Goal: Task Accomplishment & Management: Use online tool/utility

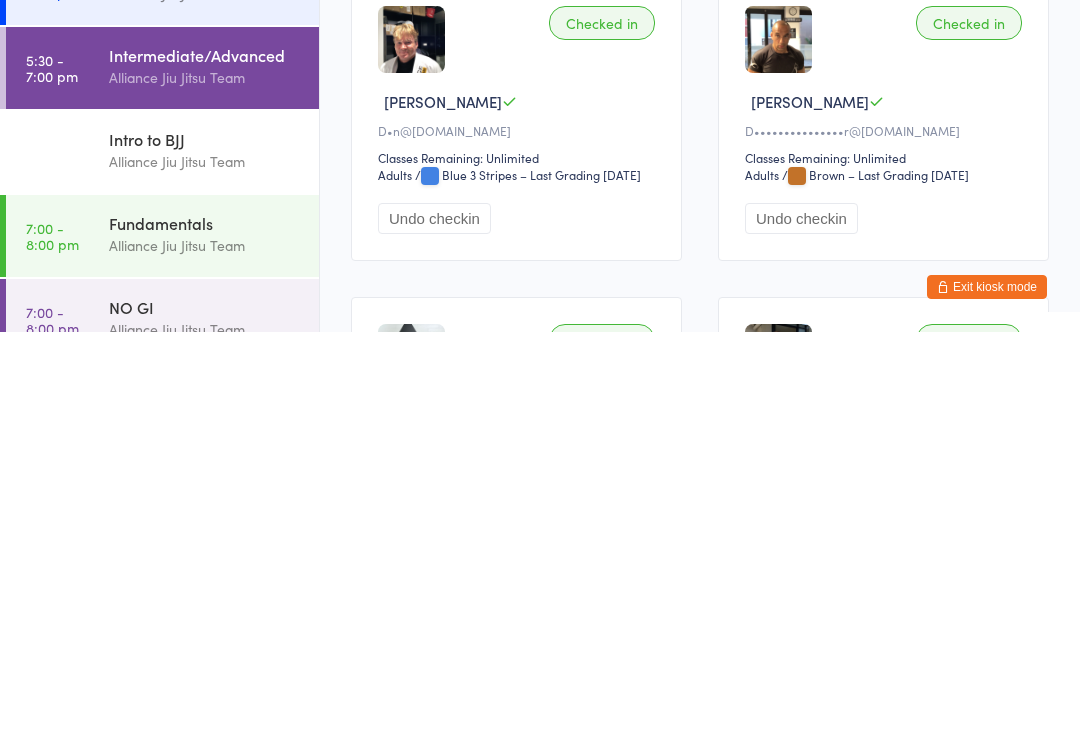
scroll to position [290, 0]
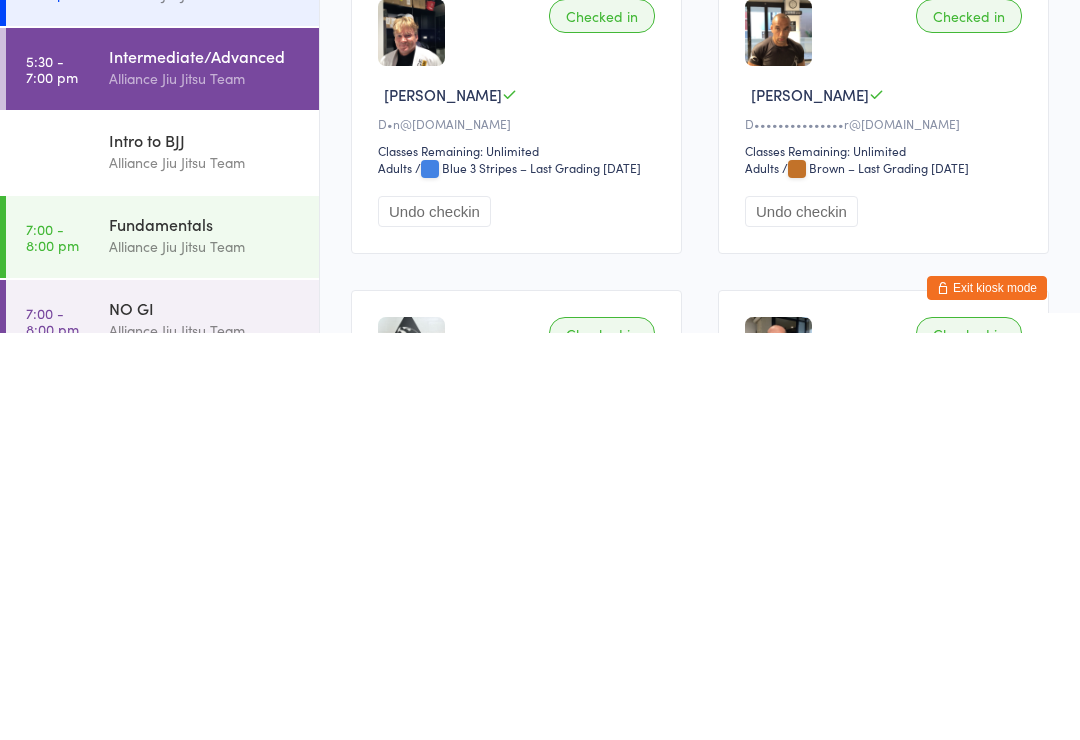
click at [188, 687] on div "NO GI Alliance Jiu Jitsu Team" at bounding box center [214, 726] width 210 height 79
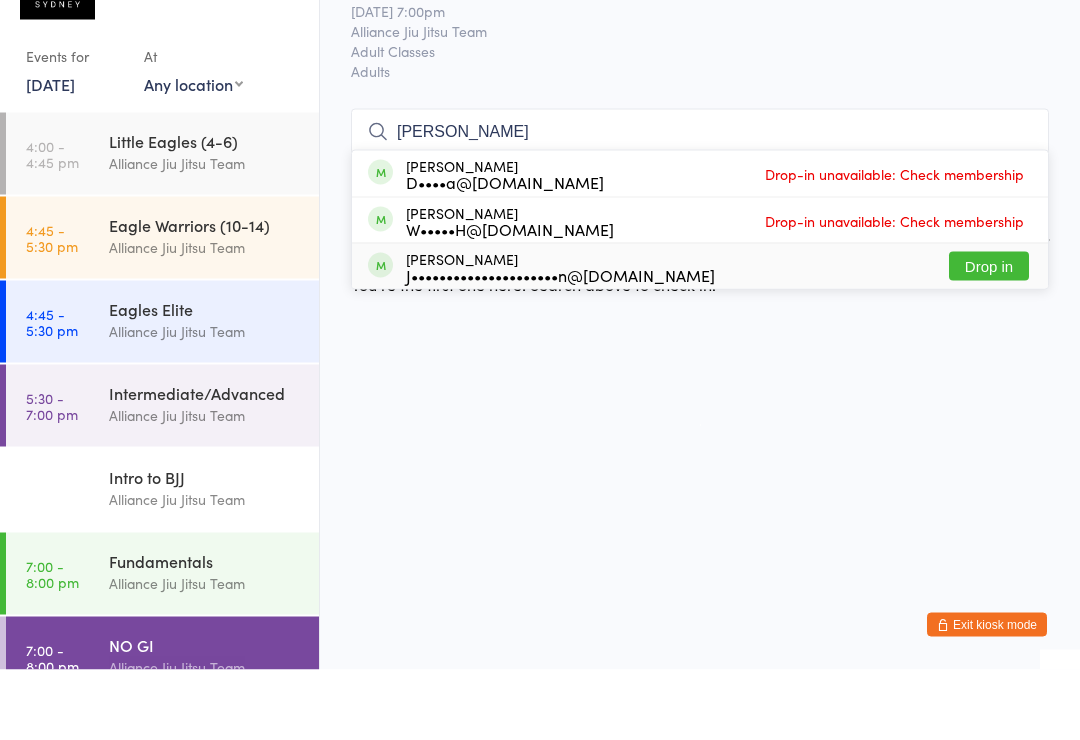
type input "[PERSON_NAME]"
click at [527, 337] on div "J•••••••••••••••••••••n@[DOMAIN_NAME]" at bounding box center [560, 345] width 309 height 16
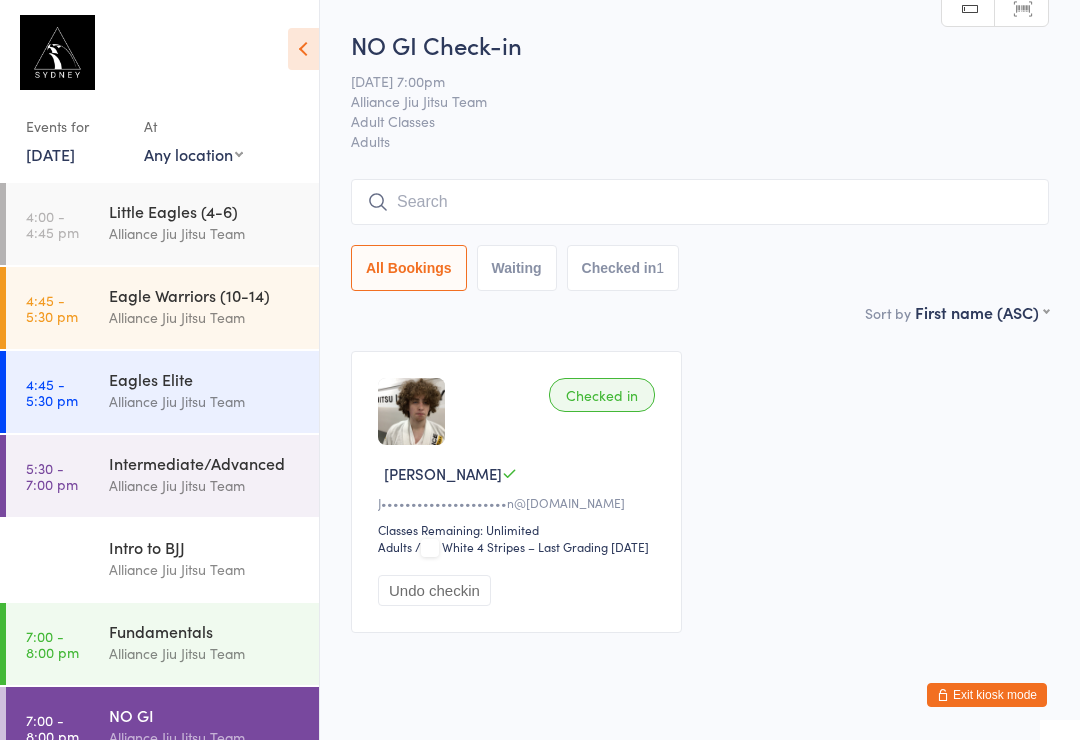
click at [609, 205] on input "search" at bounding box center [700, 202] width 698 height 46
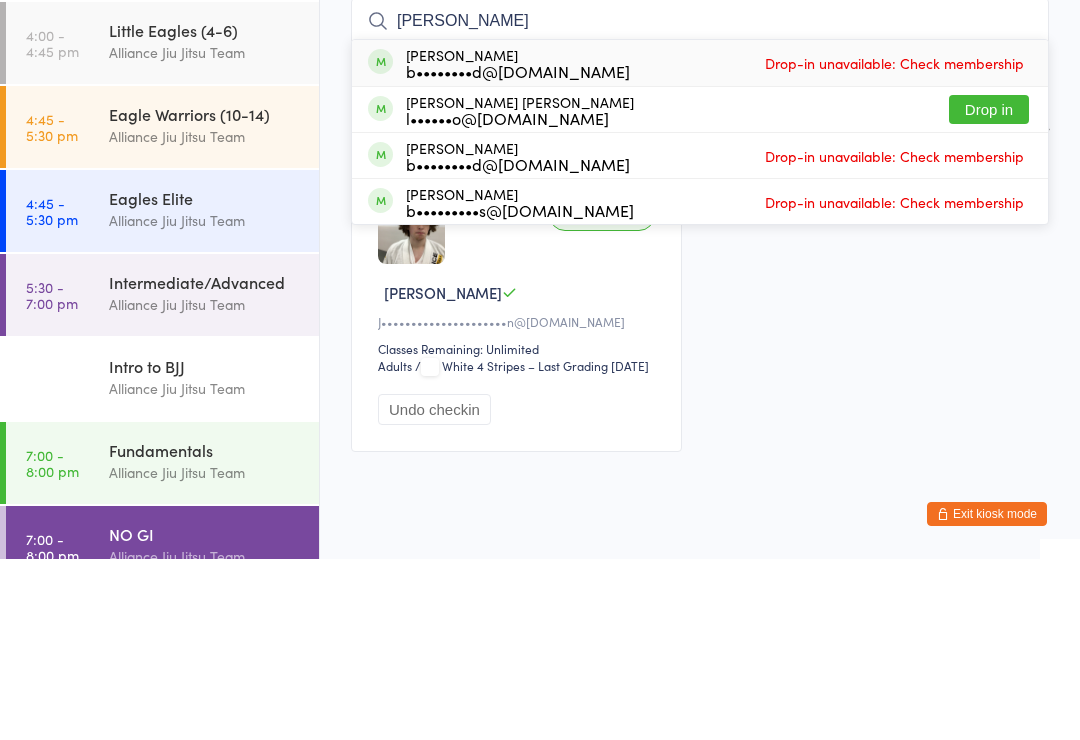
type input "[PERSON_NAME]"
click at [963, 276] on button "Drop in" at bounding box center [989, 290] width 80 height 29
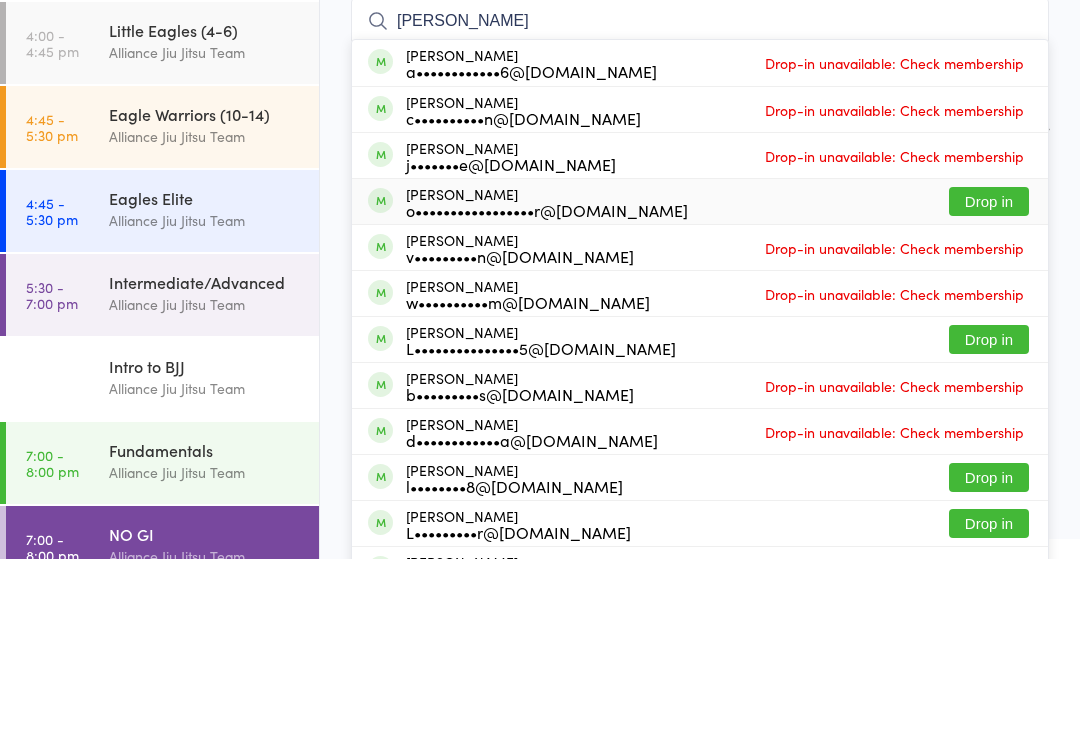
type input "[PERSON_NAME]"
click at [602, 383] on div "o•••••••••••••••••r@[DOMAIN_NAME]" at bounding box center [547, 391] width 282 height 16
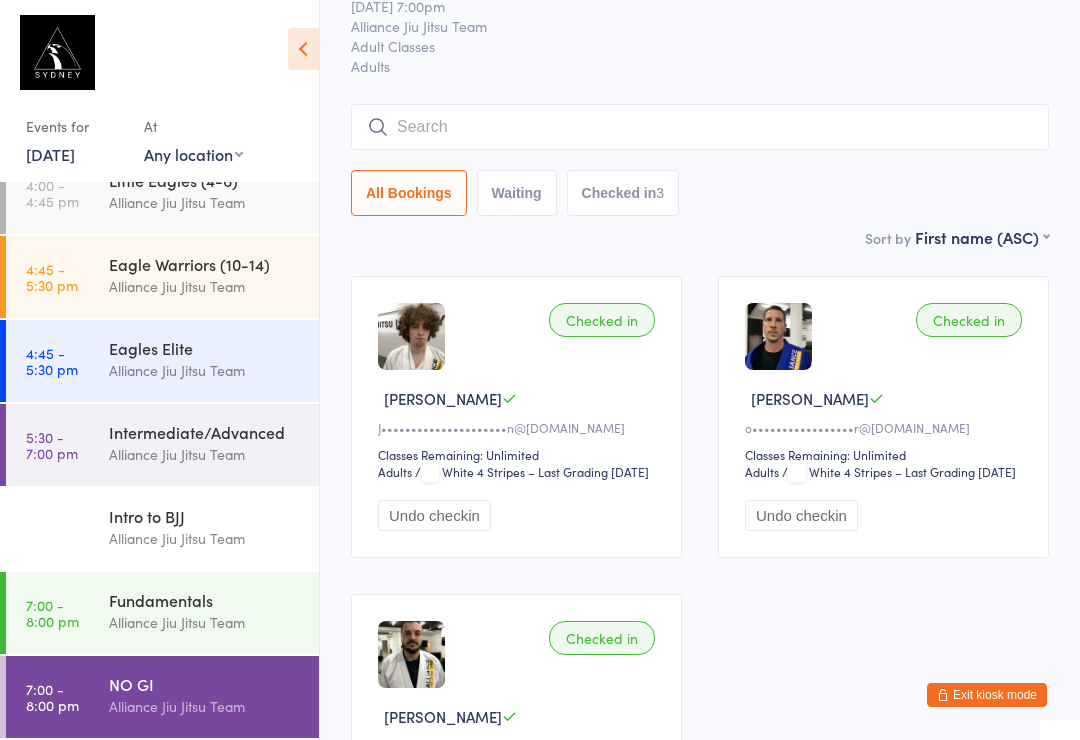
scroll to position [282, 0]
click at [243, 691] on div "NO GI" at bounding box center [205, 684] width 193 height 22
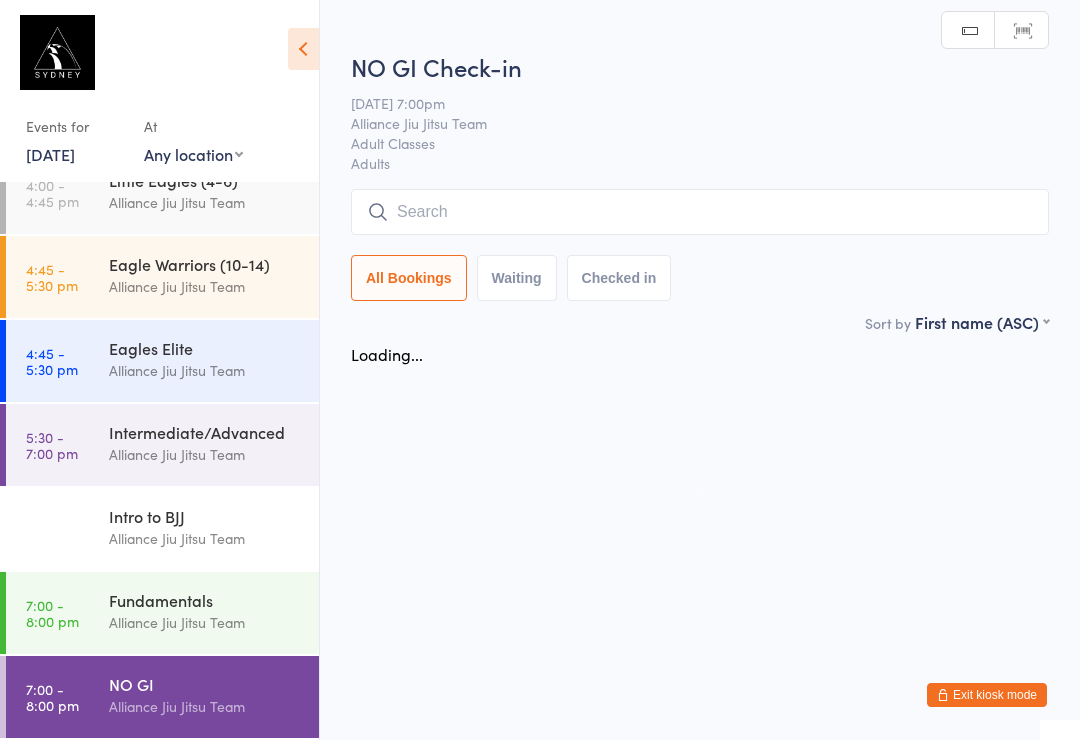
scroll to position [0, 0]
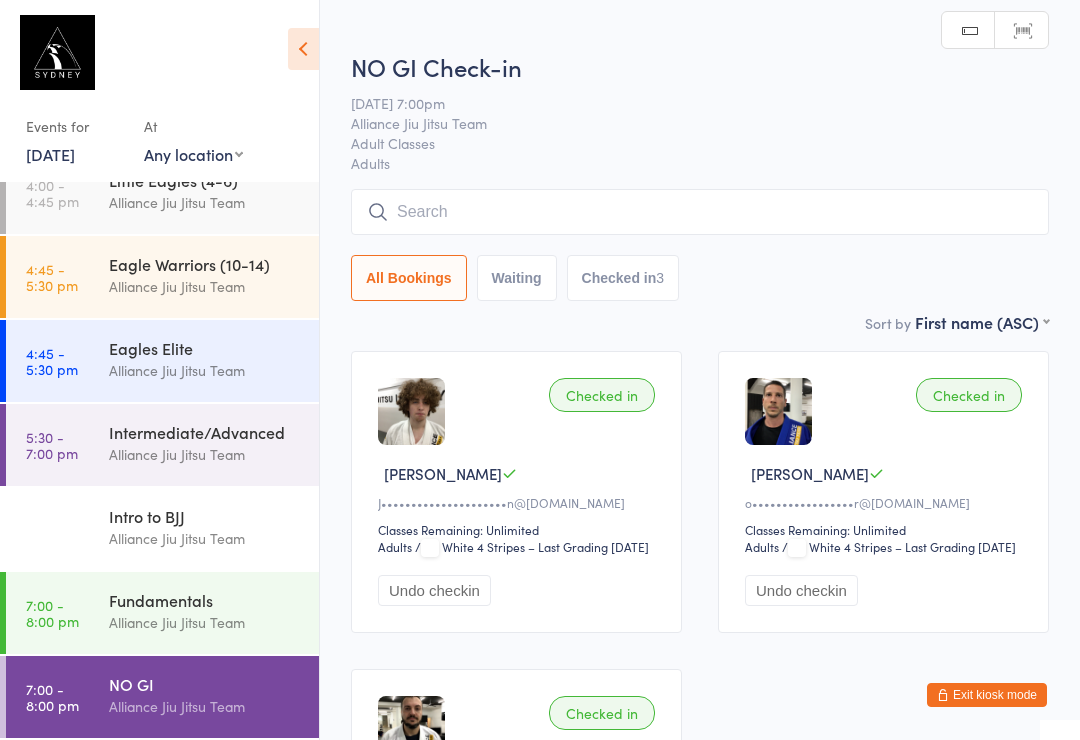
click at [621, 211] on input "search" at bounding box center [700, 212] width 698 height 46
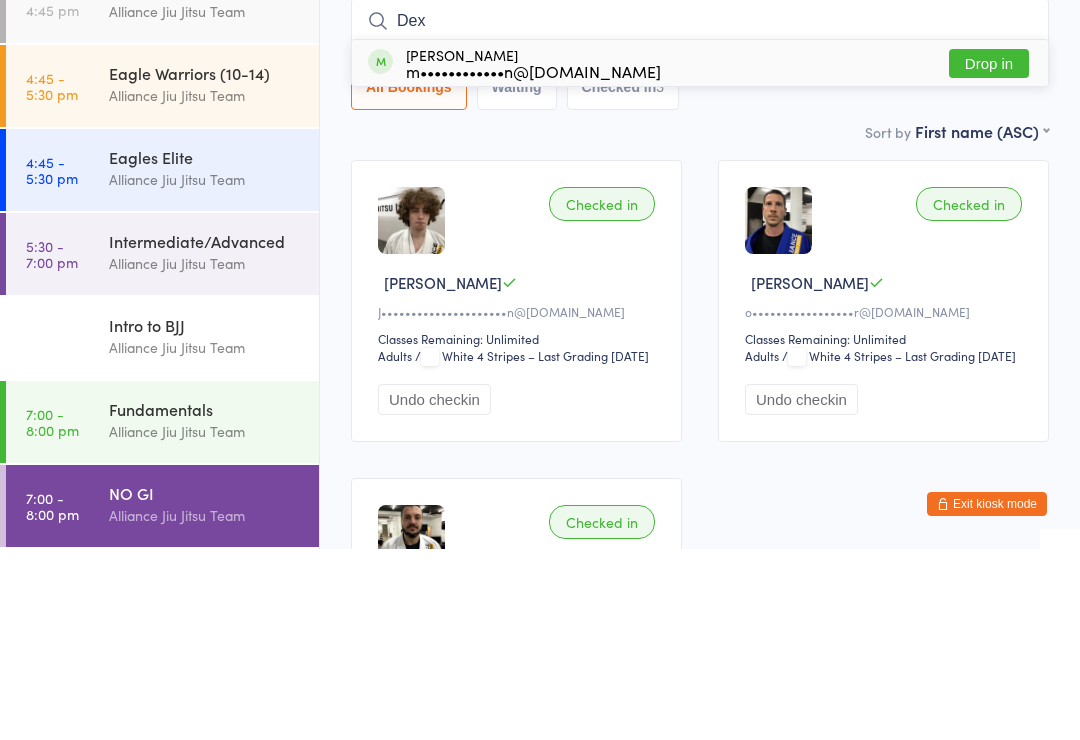
type input "Dex"
click at [1005, 240] on button "Drop in" at bounding box center [989, 254] width 80 height 29
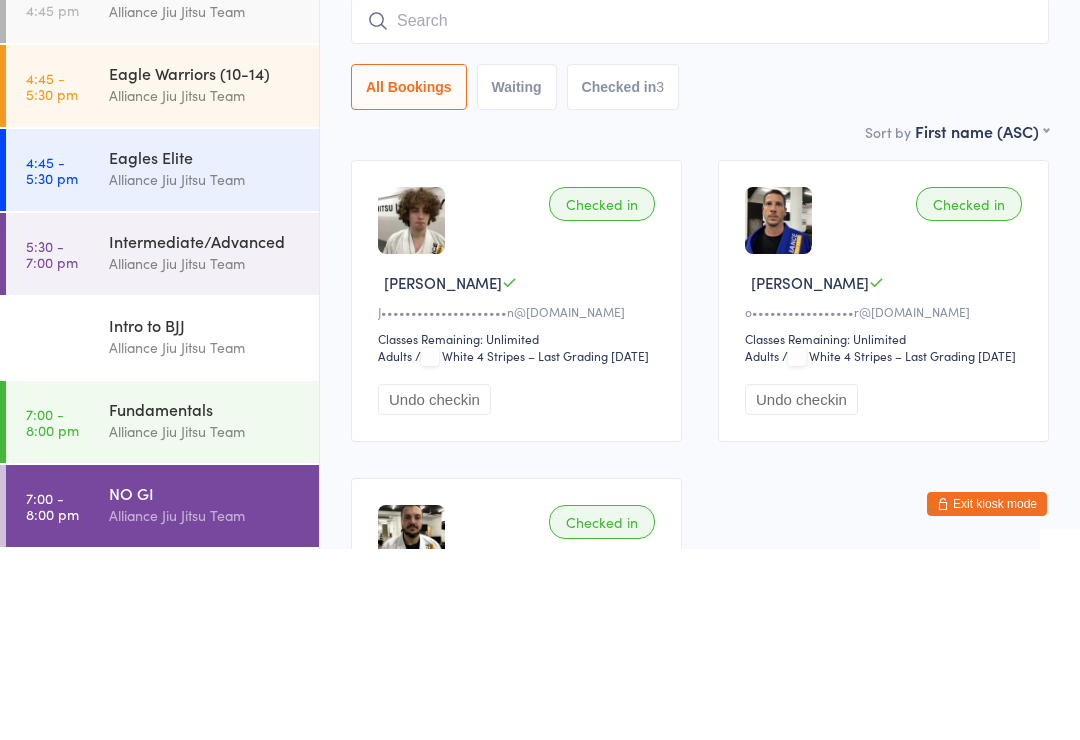
scroll to position [191, 0]
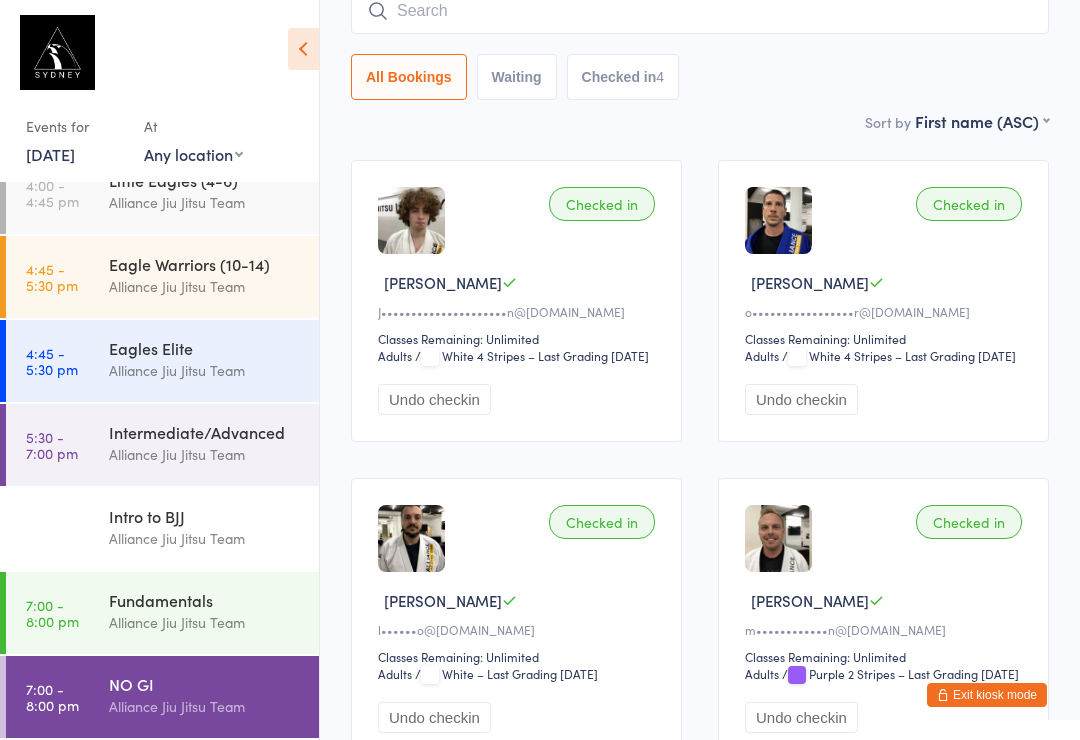
click at [235, 682] on div "NO GI" at bounding box center [205, 684] width 193 height 22
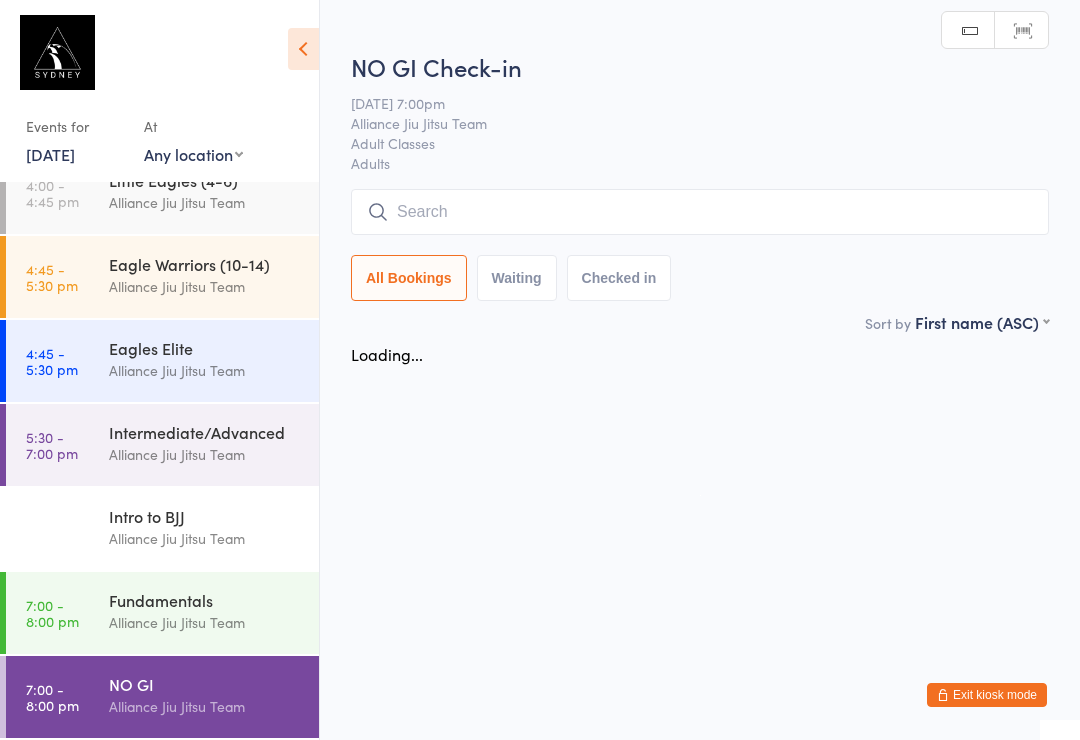
scroll to position [0, 0]
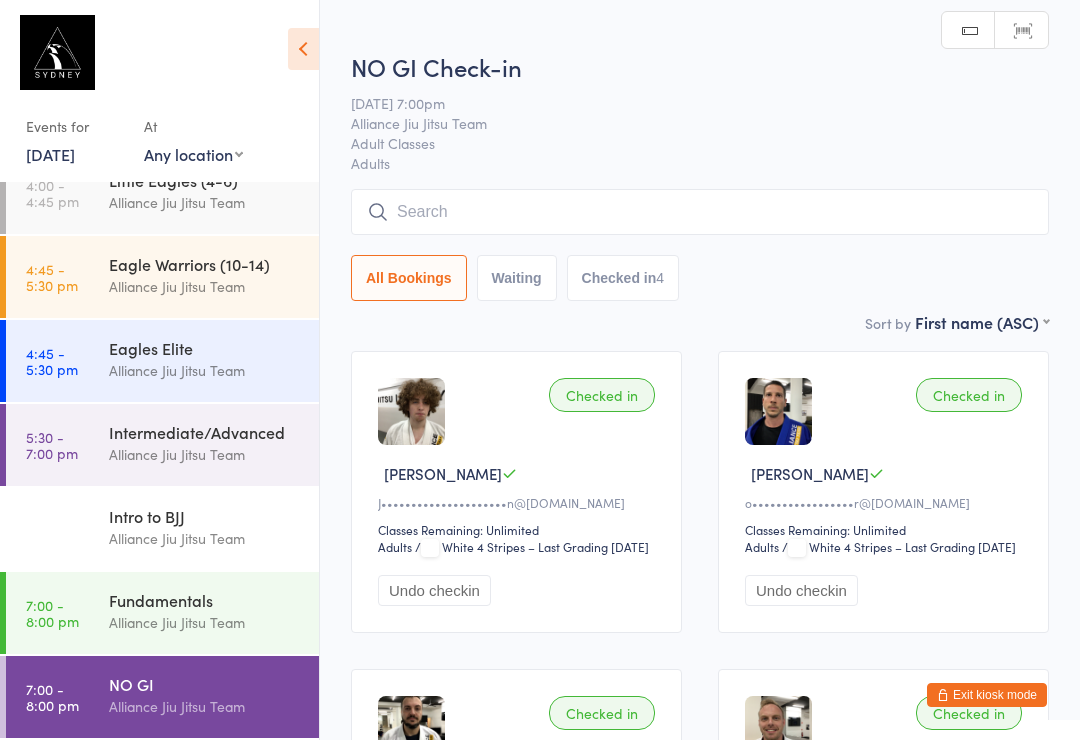
click at [563, 208] on input "search" at bounding box center [700, 212] width 698 height 46
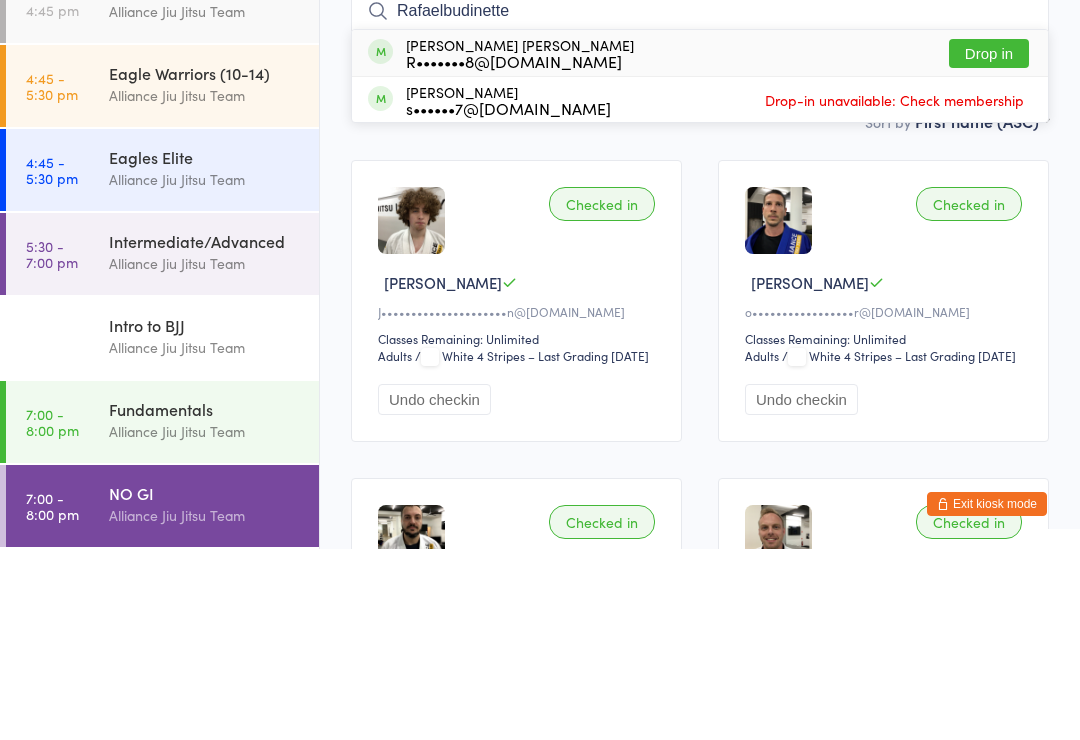
type input "Rafaelbudinette"
click at [995, 230] on button "Drop in" at bounding box center [989, 244] width 80 height 29
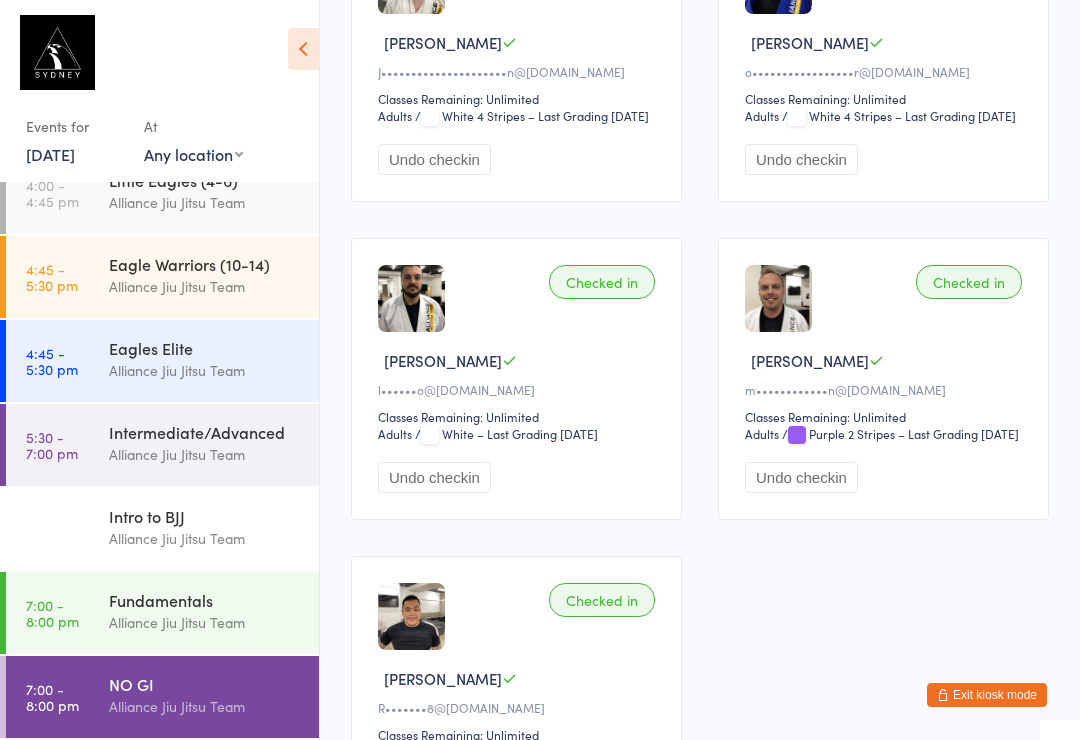
scroll to position [282, 0]
click at [169, 619] on div "Alliance Jiu Jitsu Team" at bounding box center [205, 622] width 193 height 23
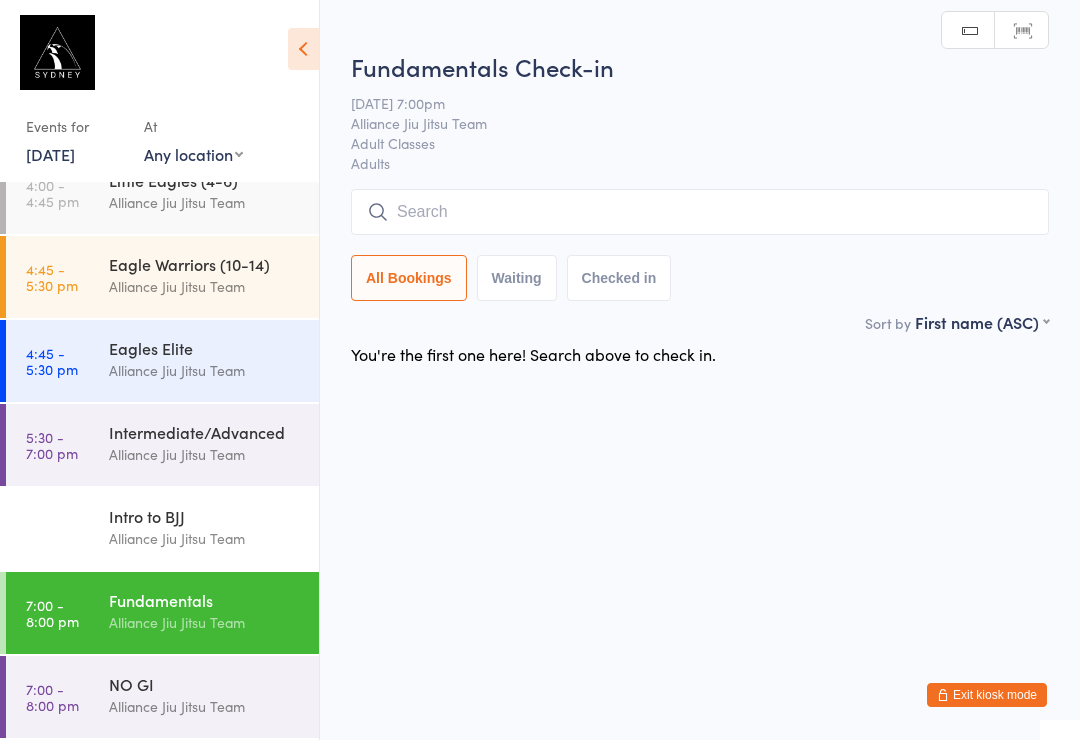
click at [495, 210] on input "search" at bounding box center [700, 212] width 698 height 46
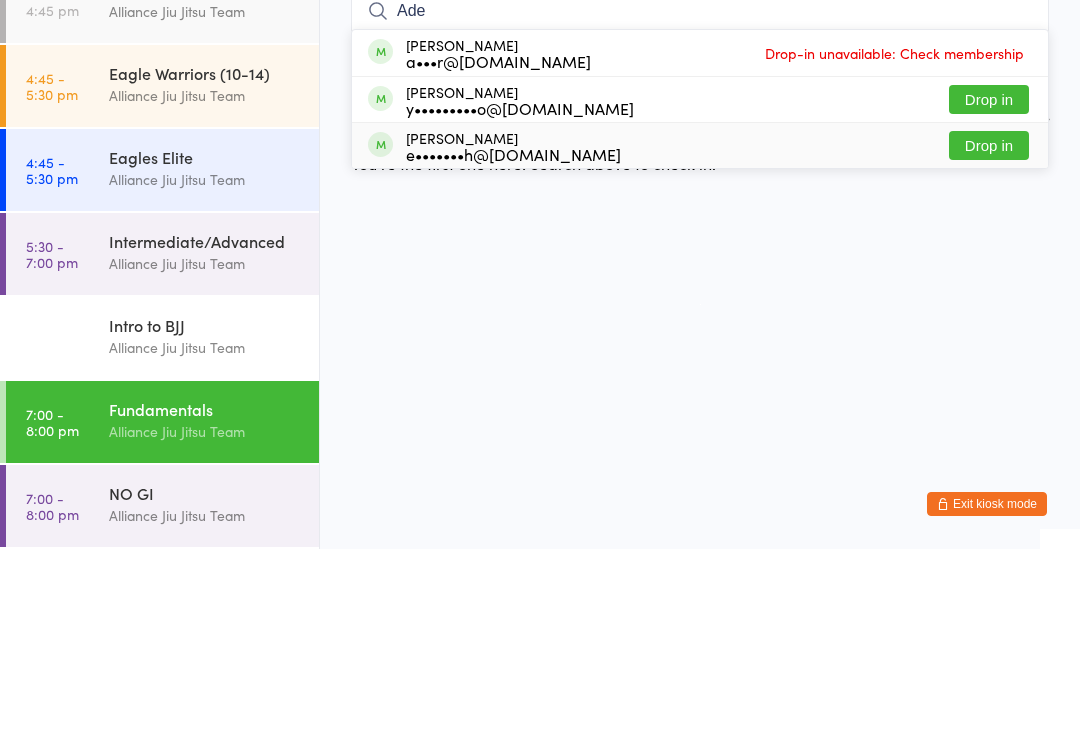
type input "Ade"
click at [950, 322] on button "Drop in" at bounding box center [989, 336] width 80 height 29
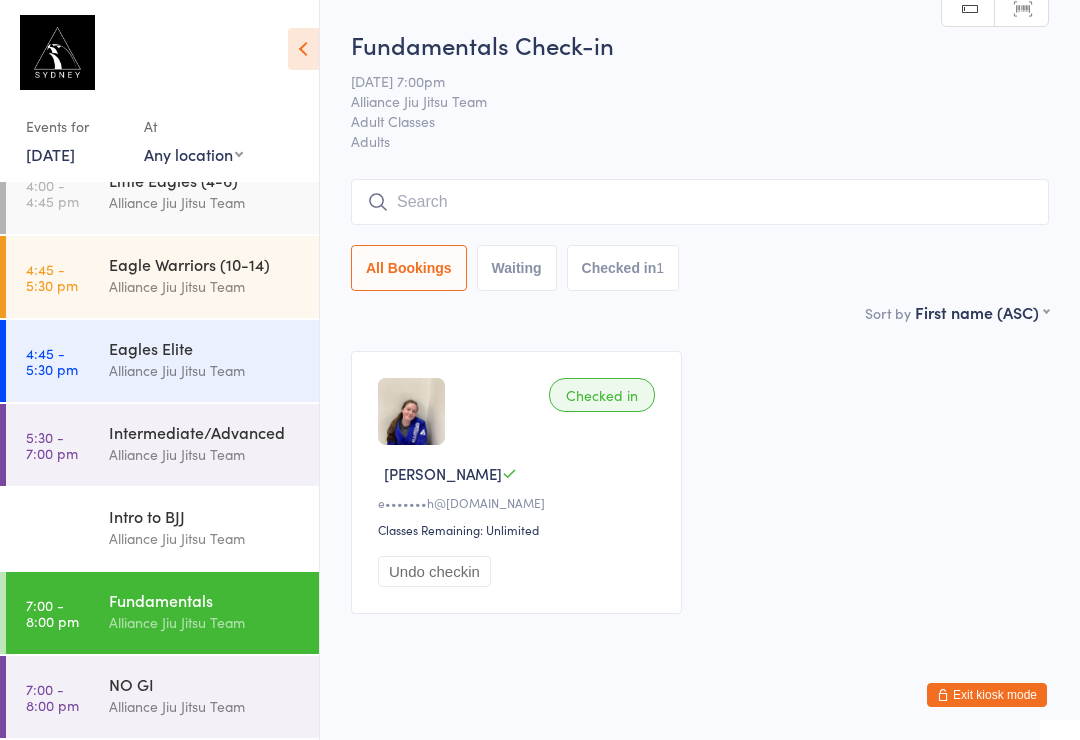
click at [416, 194] on input "search" at bounding box center [700, 202] width 698 height 46
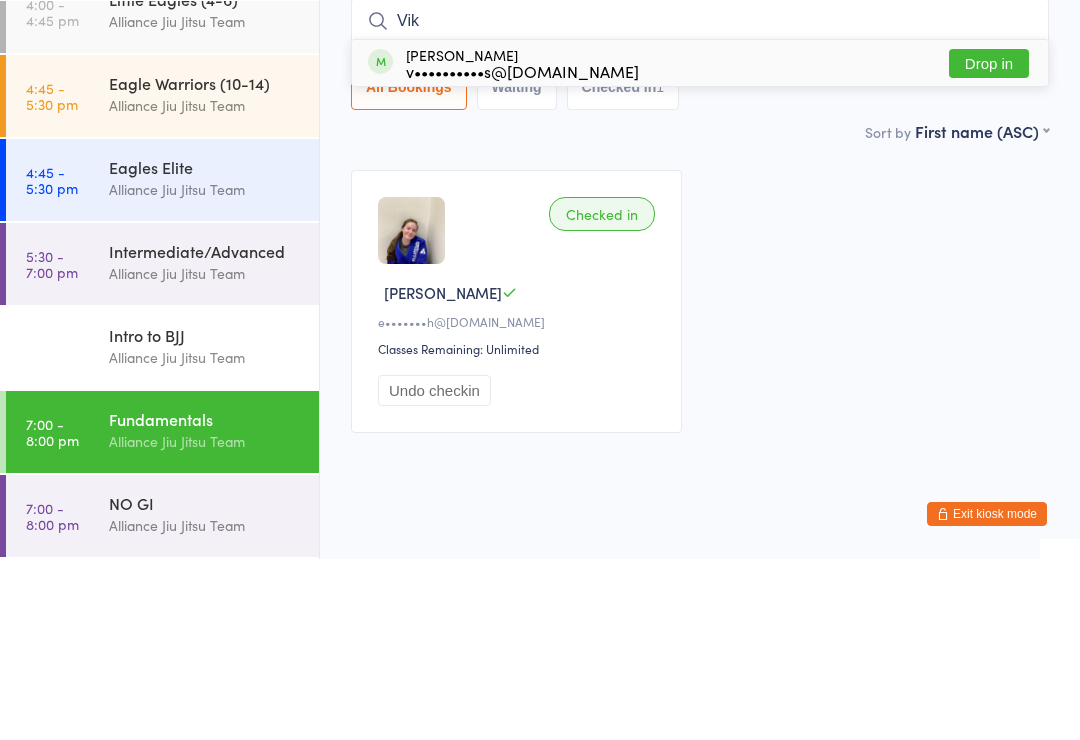
type input "Vik"
click at [449, 228] on div "[PERSON_NAME] v••••••••••s@[DOMAIN_NAME]" at bounding box center [522, 244] width 233 height 32
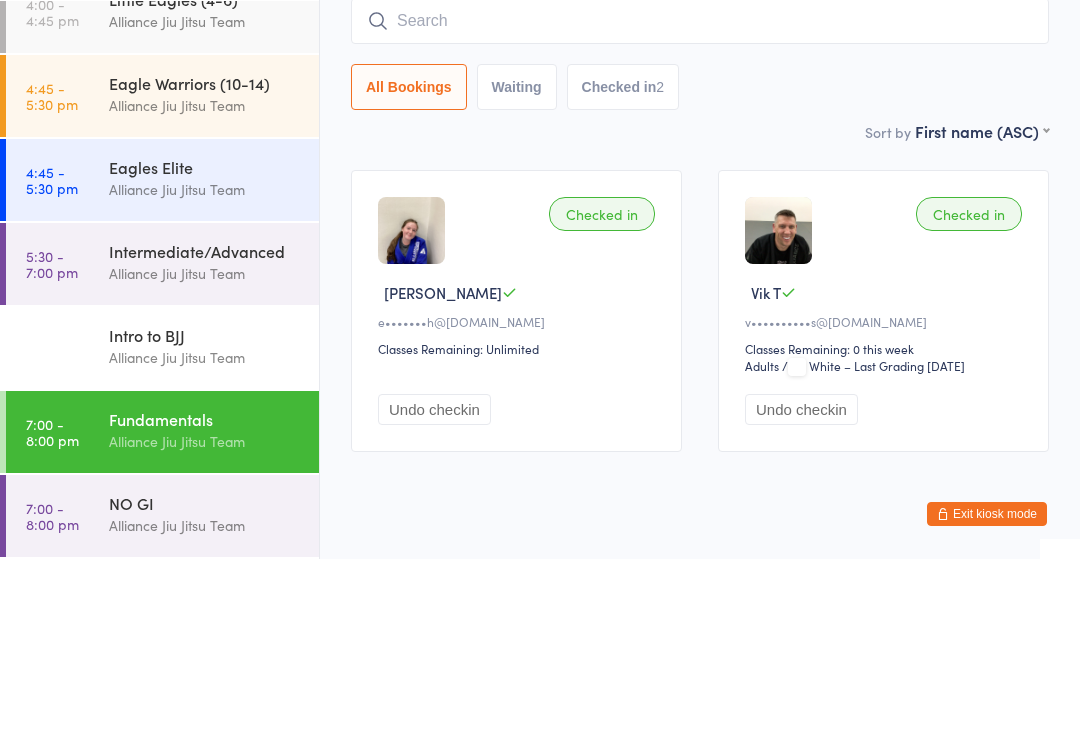
scroll to position [57, 0]
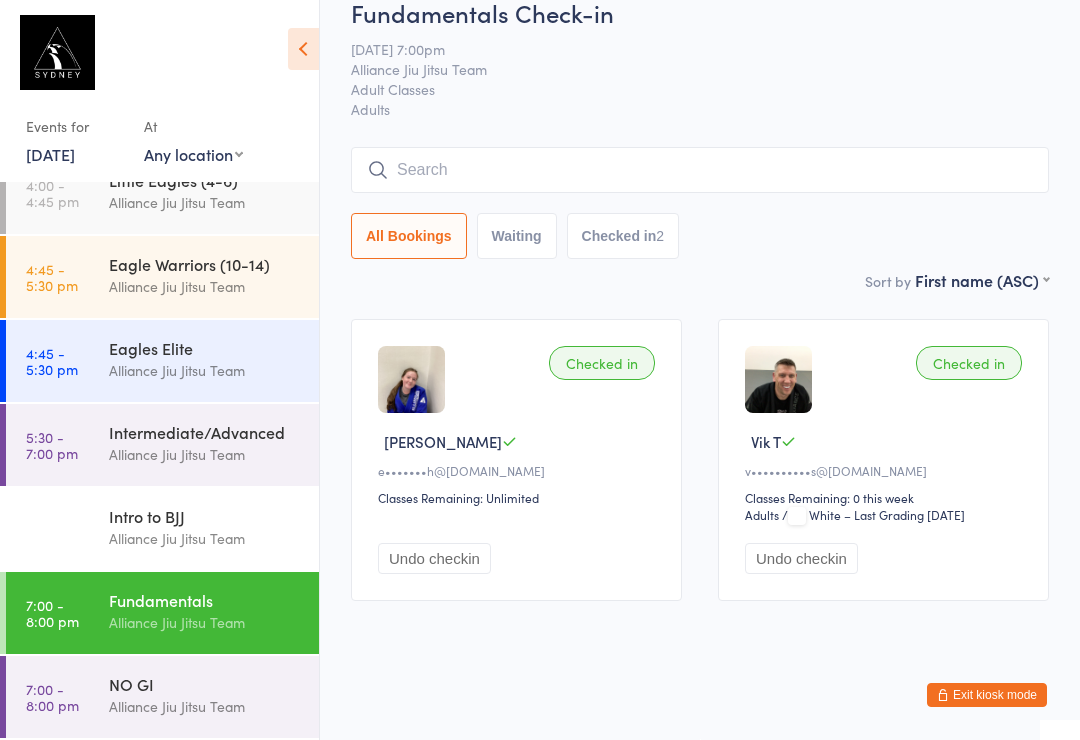
click at [181, 687] on div "NO GI" at bounding box center [205, 684] width 193 height 22
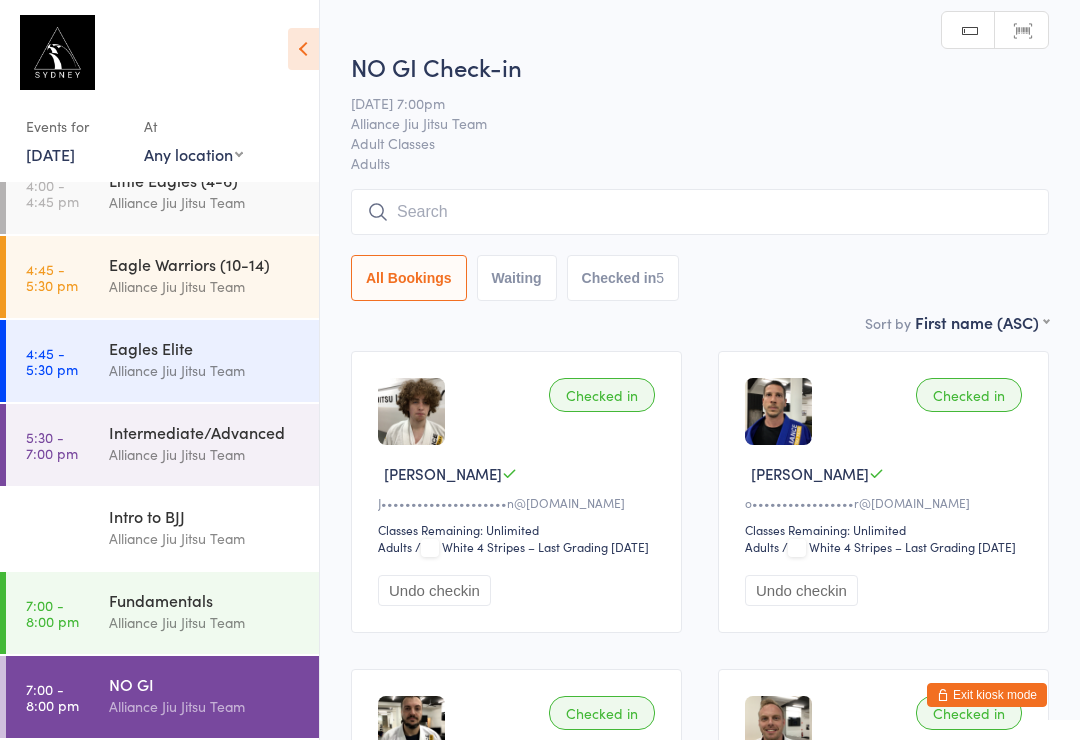
click at [717, 176] on div "NO GI Check-in [DATE] 7:00pm Alliance Jiu Jitsu Team Adult Classes Adults Manua…" at bounding box center [700, 180] width 698 height 261
click at [837, 232] on input "search" at bounding box center [700, 212] width 698 height 46
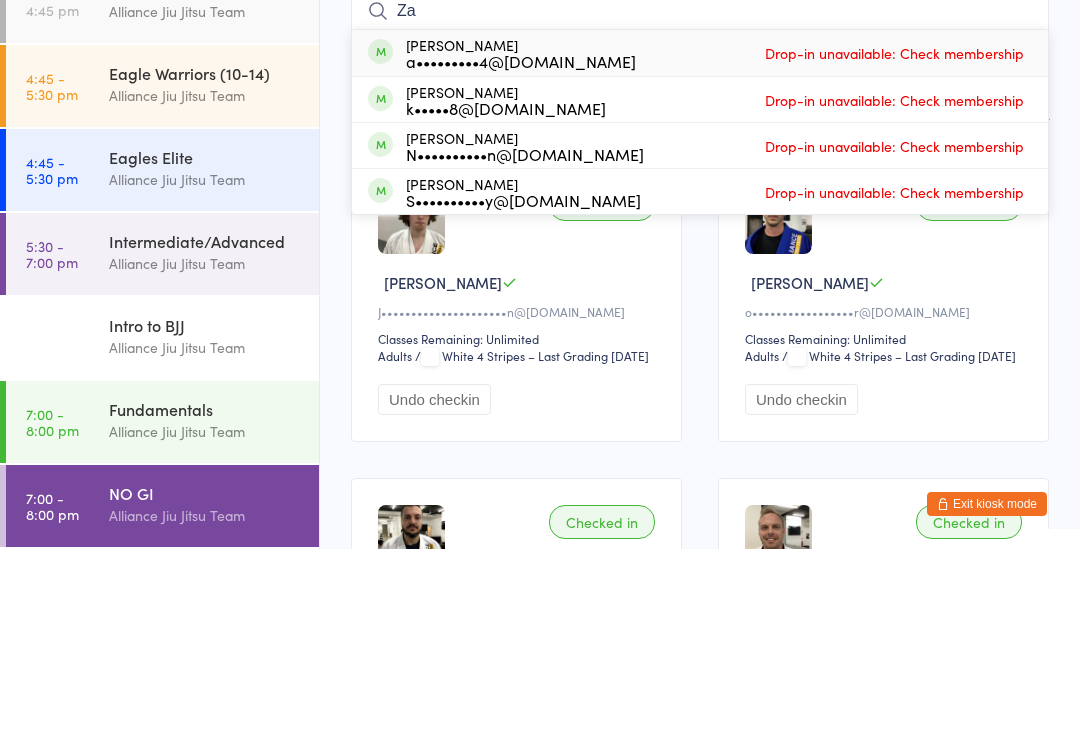
type input "Z"
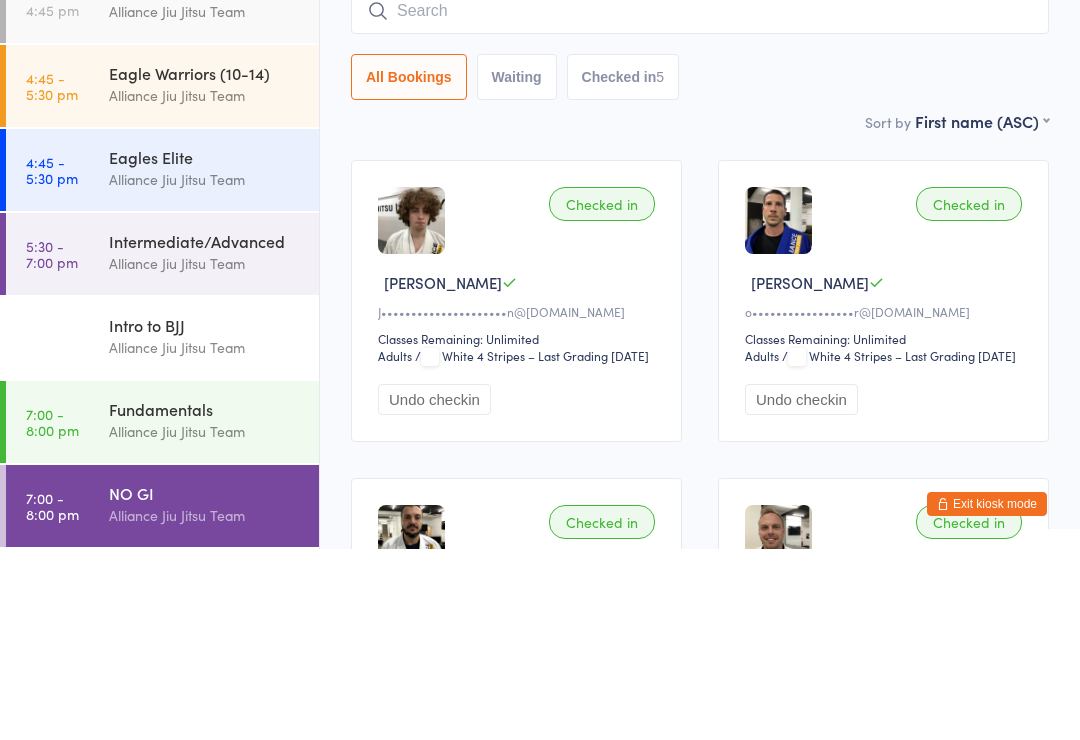
scroll to position [191, 0]
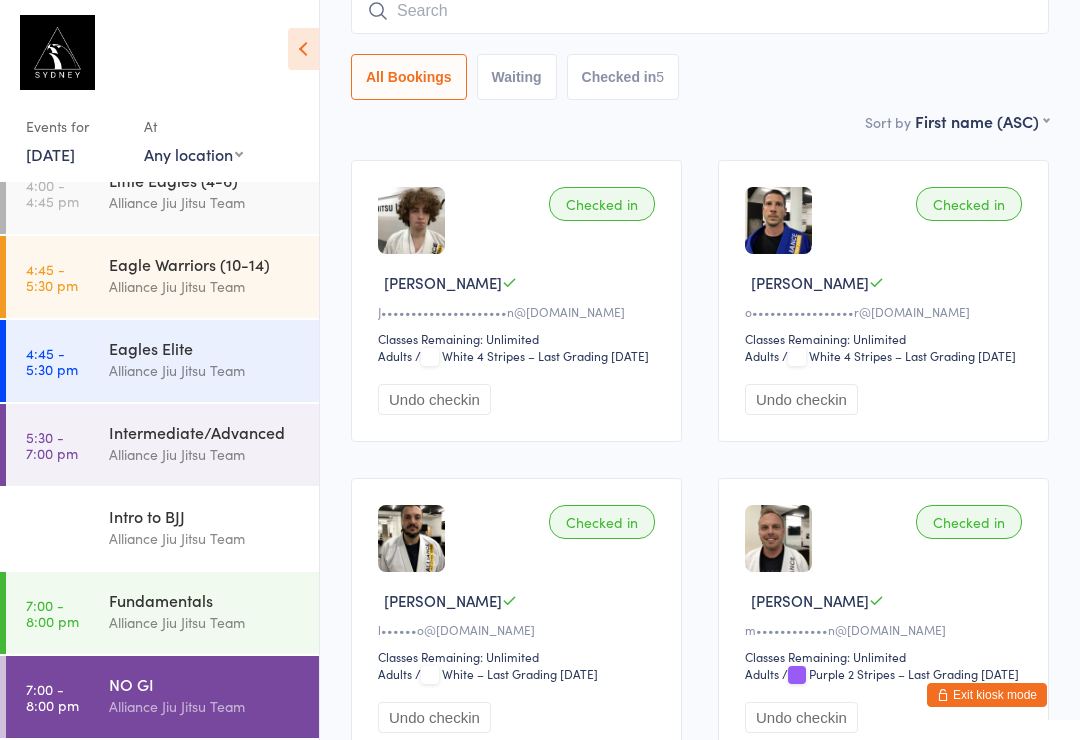
click at [213, 616] on div "Alliance Jiu Jitsu Team" at bounding box center [205, 622] width 193 height 23
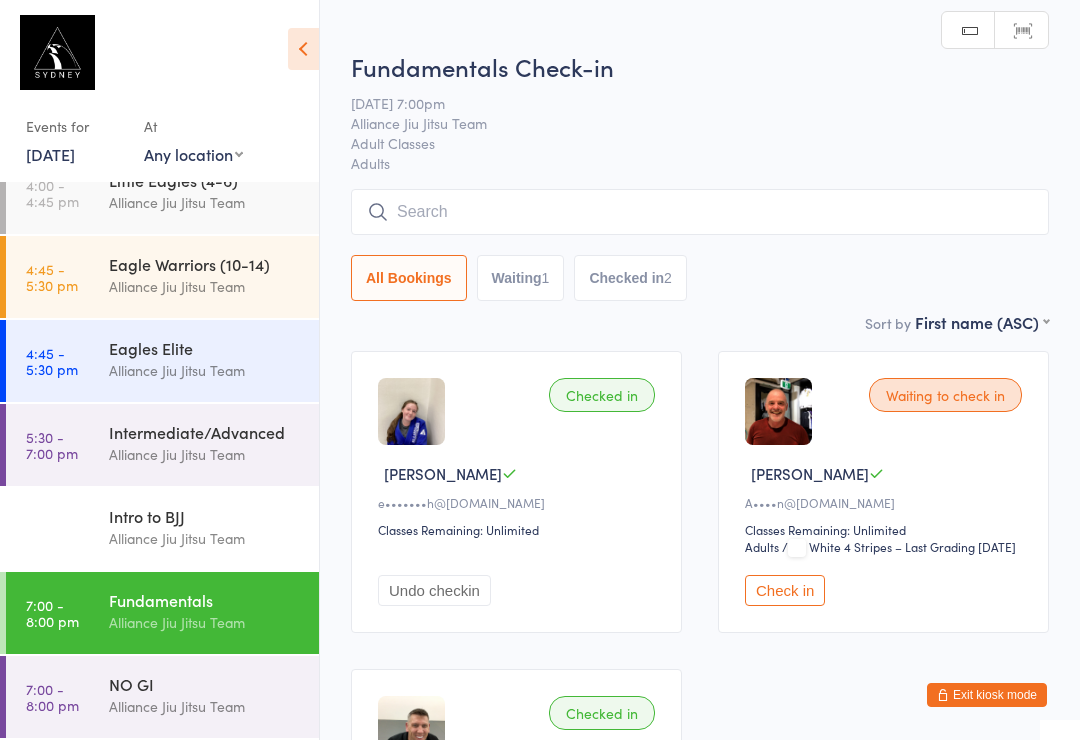
click at [519, 212] on input "search" at bounding box center [700, 212] width 698 height 46
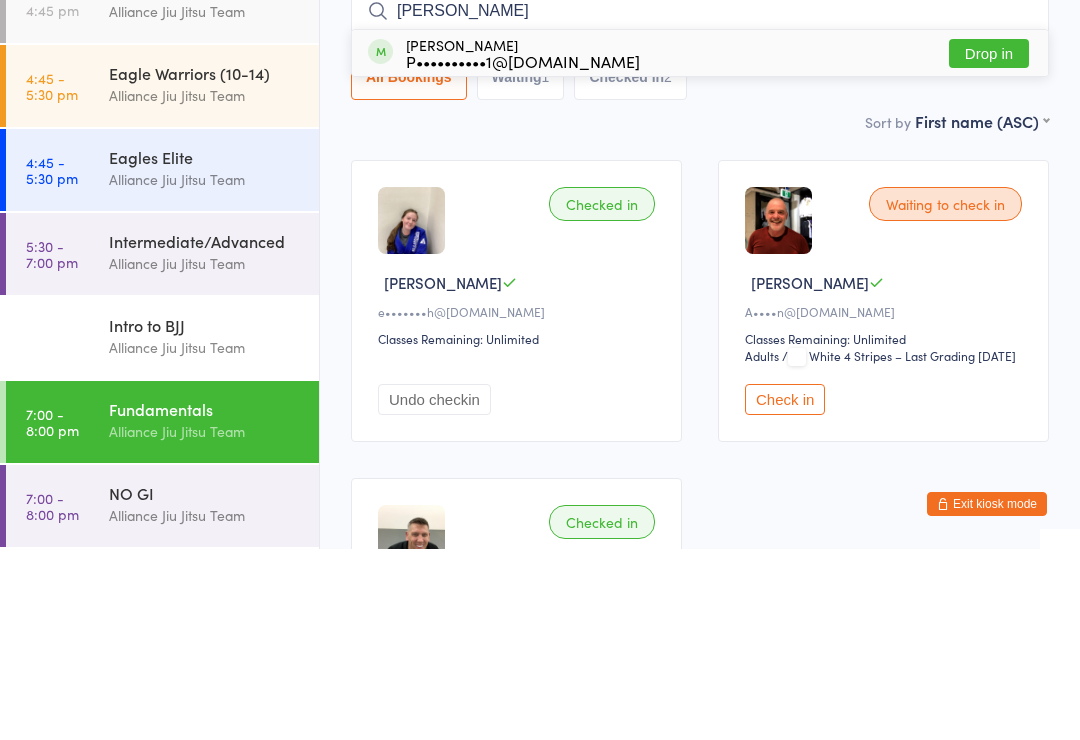
type input "[PERSON_NAME]"
click at [989, 230] on button "Drop in" at bounding box center [989, 244] width 80 height 29
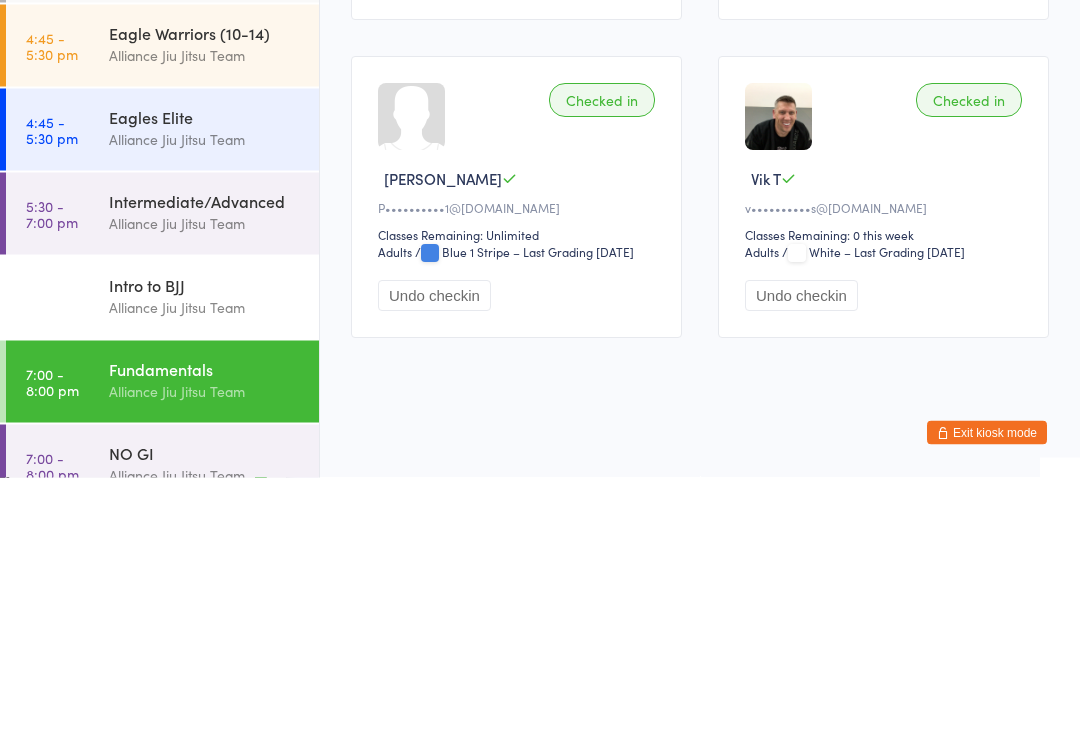
scroll to position [23, 0]
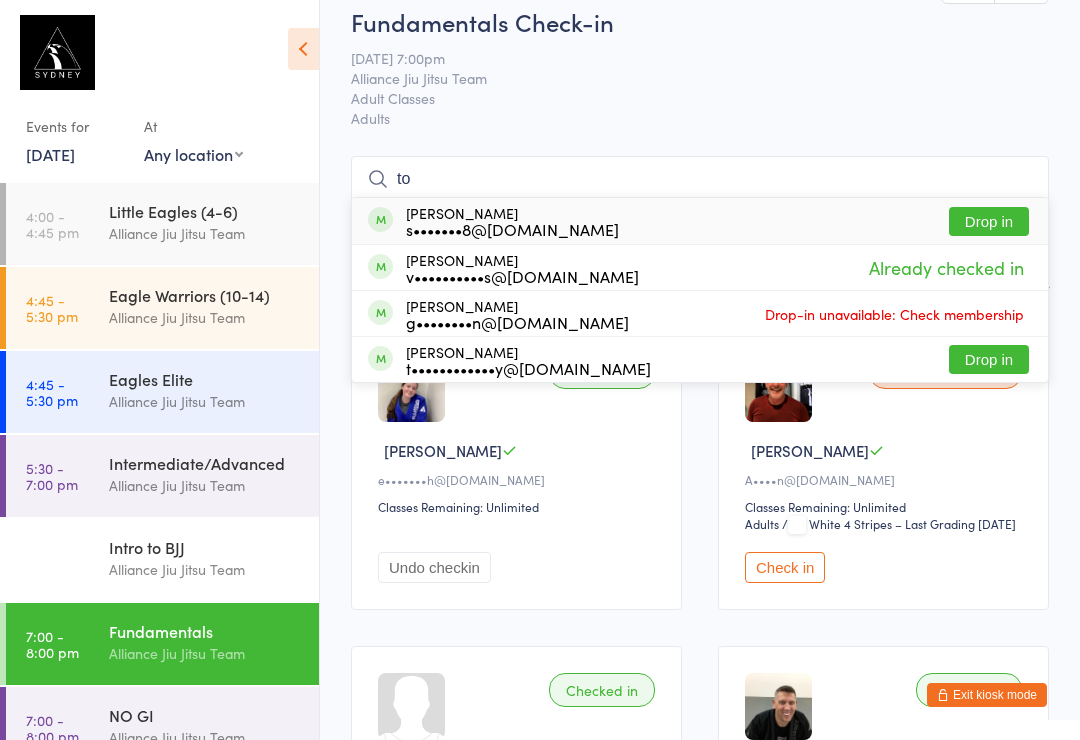
type input "to"
click at [1017, 220] on button "Drop in" at bounding box center [989, 221] width 80 height 29
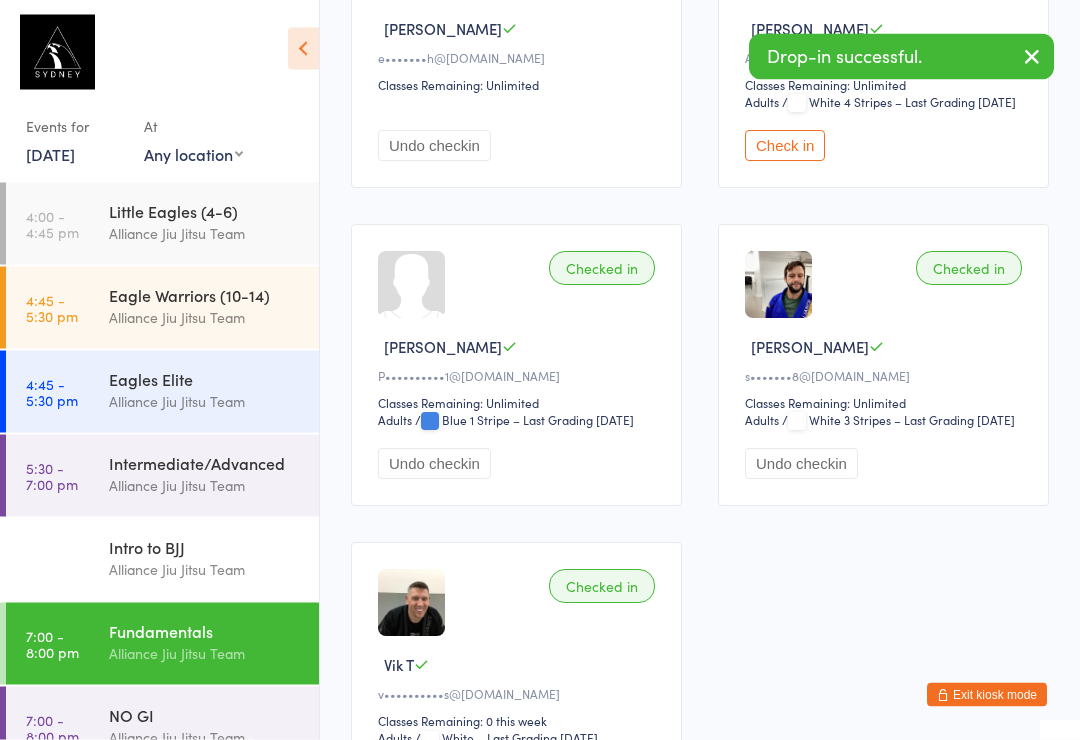
scroll to position [445, 0]
